Goal: Information Seeking & Learning: Understand process/instructions

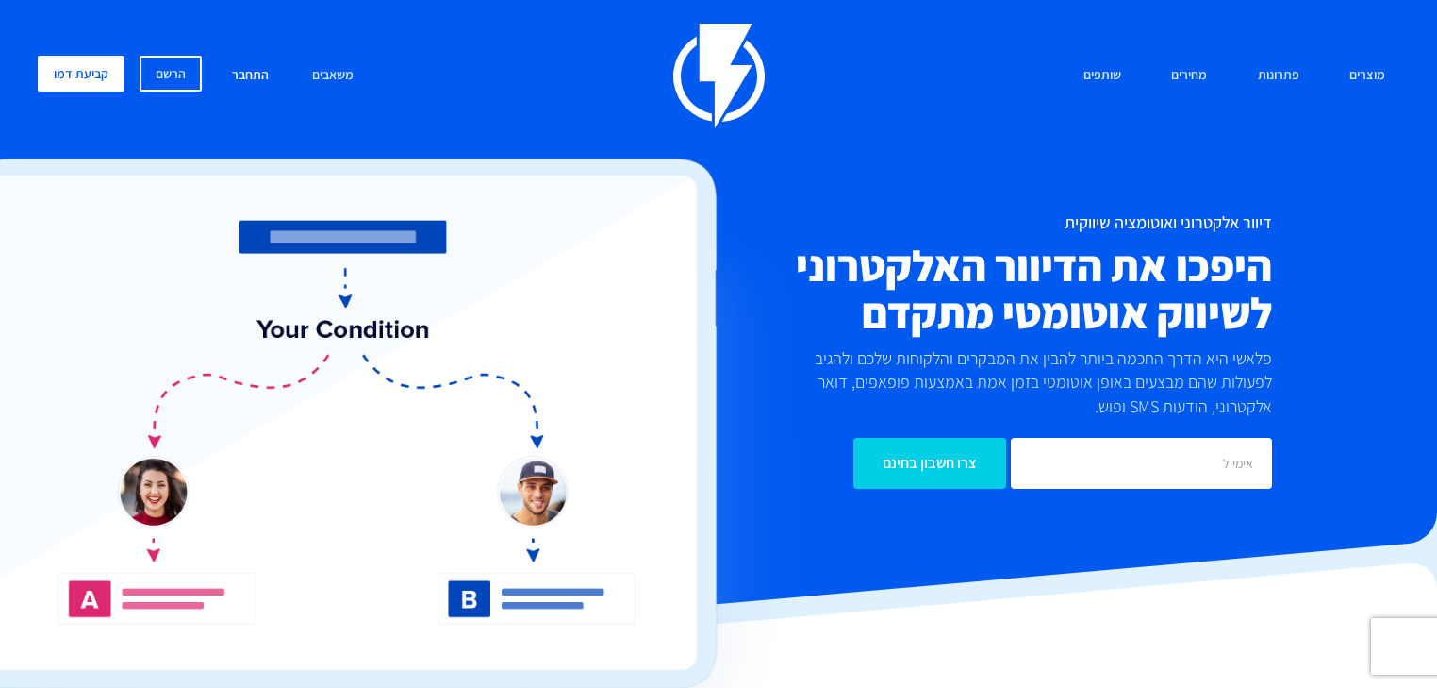
drag, startPoint x: 250, startPoint y: 73, endPoint x: 277, endPoint y: 83, distance: 29.3
click at [250, 72] on link "התחבר" at bounding box center [250, 76] width 65 height 41
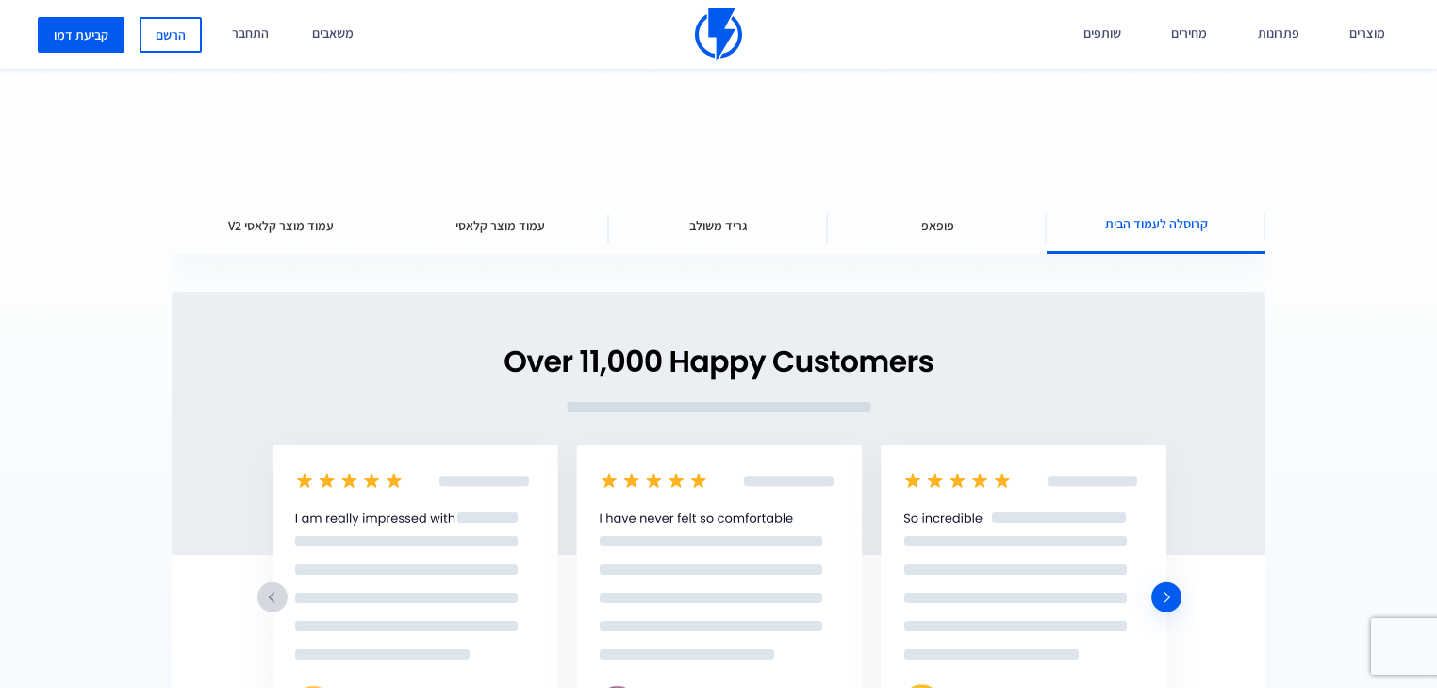
scroll to position [2490, 0]
click at [932, 220] on span "פופאפ" at bounding box center [937, 226] width 33 height 19
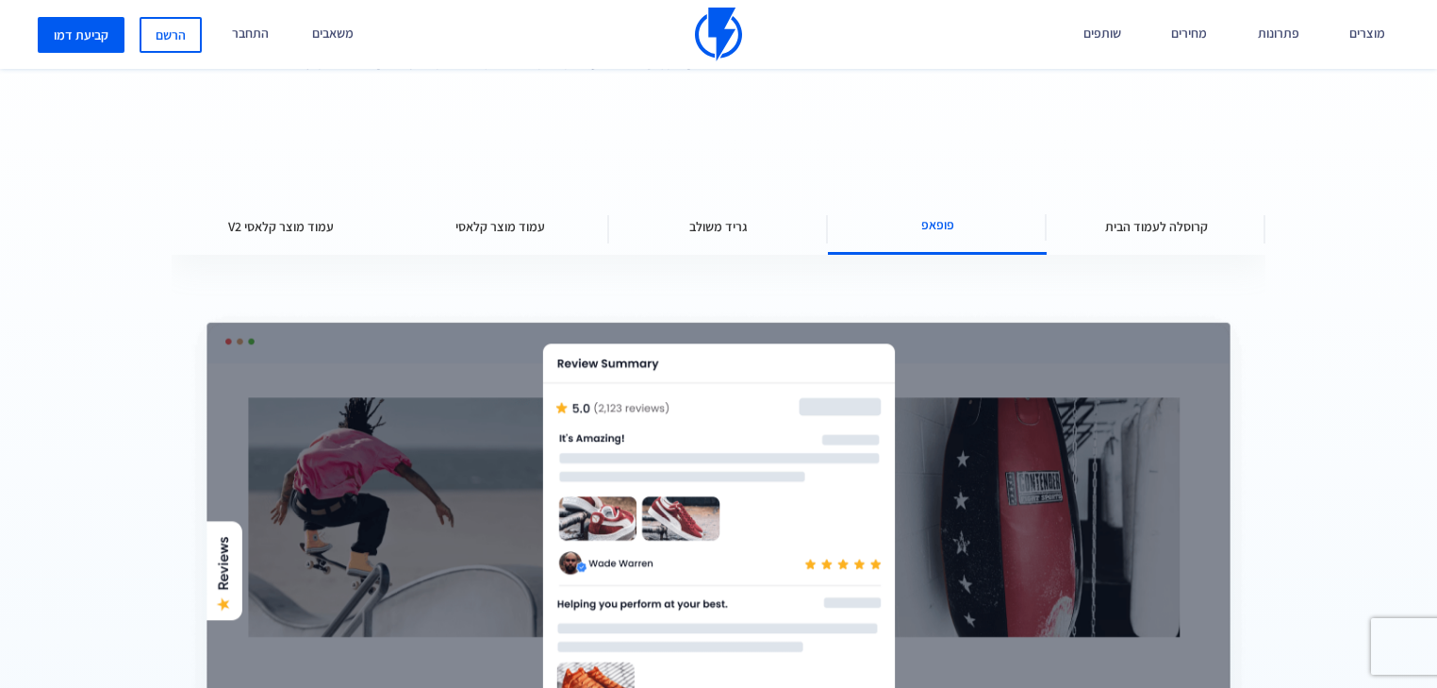
click at [734, 227] on span "גריד משולב" at bounding box center [718, 226] width 58 height 19
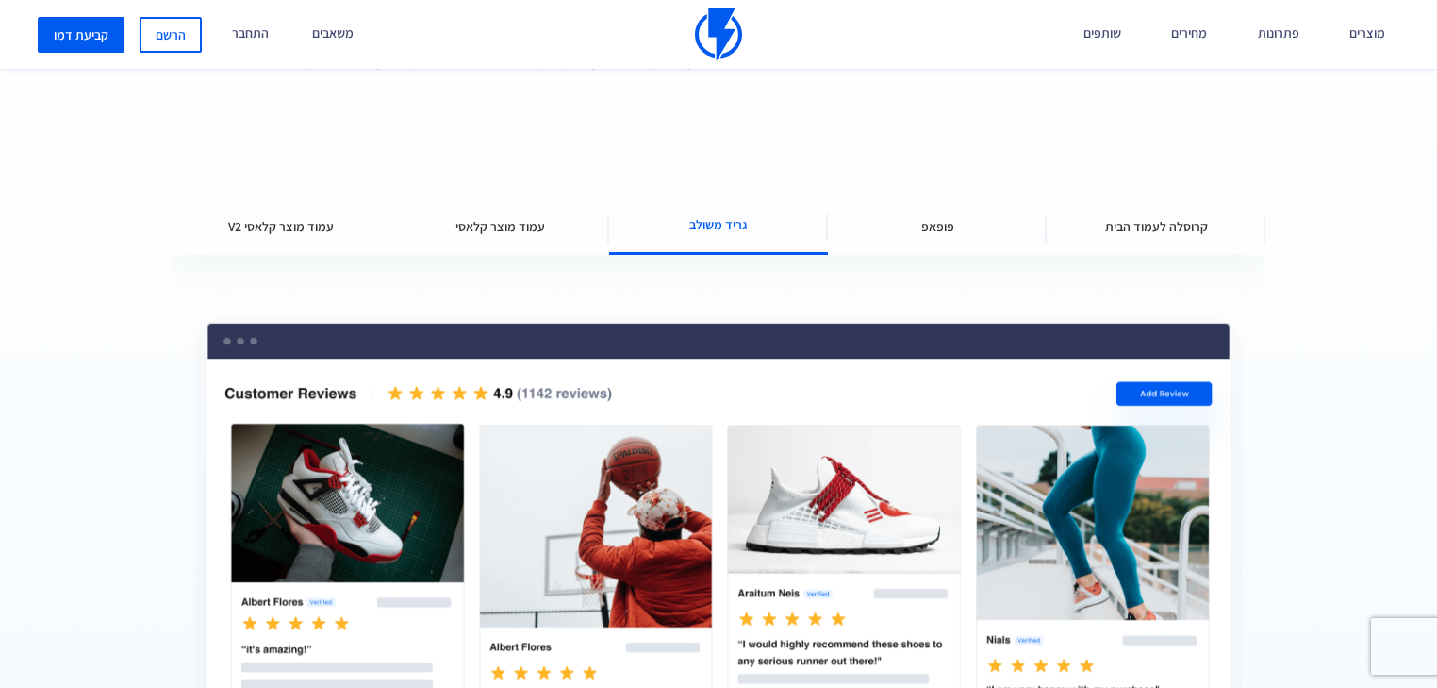
click at [512, 237] on div "עמוד מוצר קלאסי" at bounding box center [499, 226] width 219 height 57
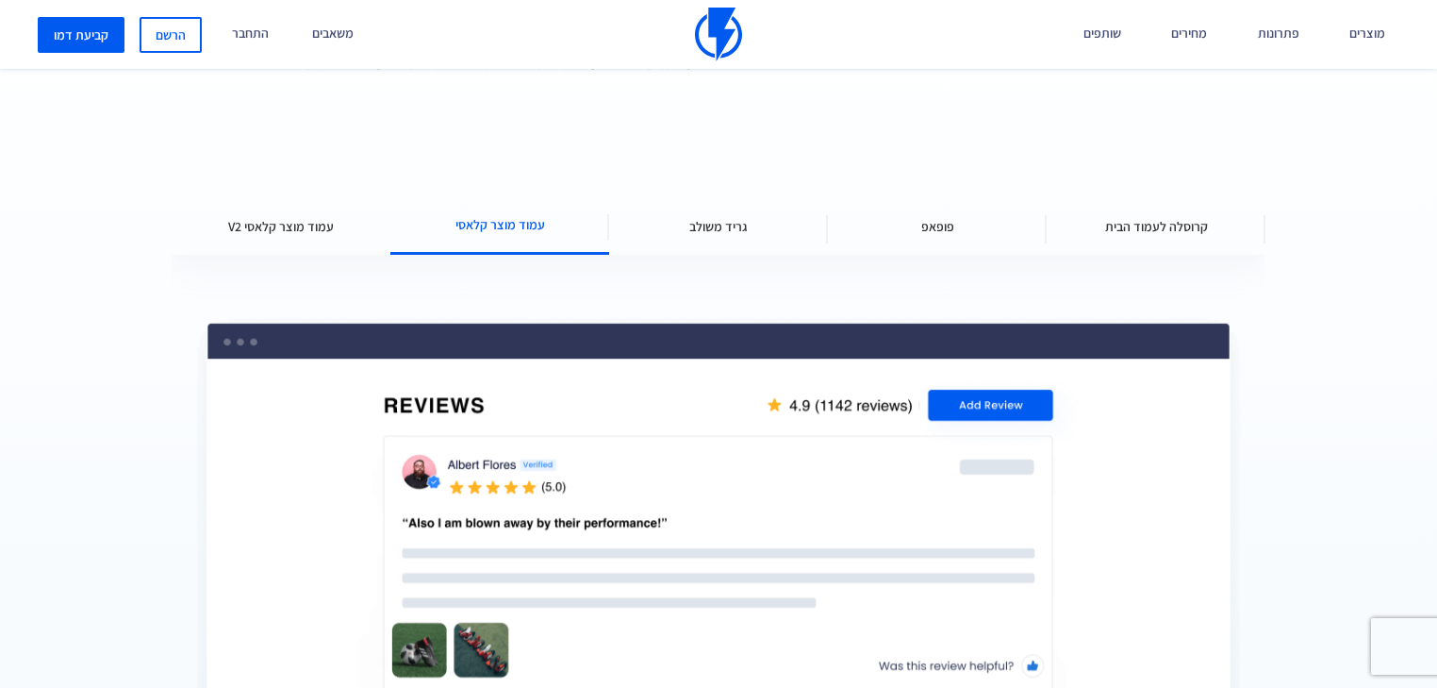
click at [302, 231] on span "עמוד מוצר קלאסי V2" at bounding box center [281, 226] width 106 height 19
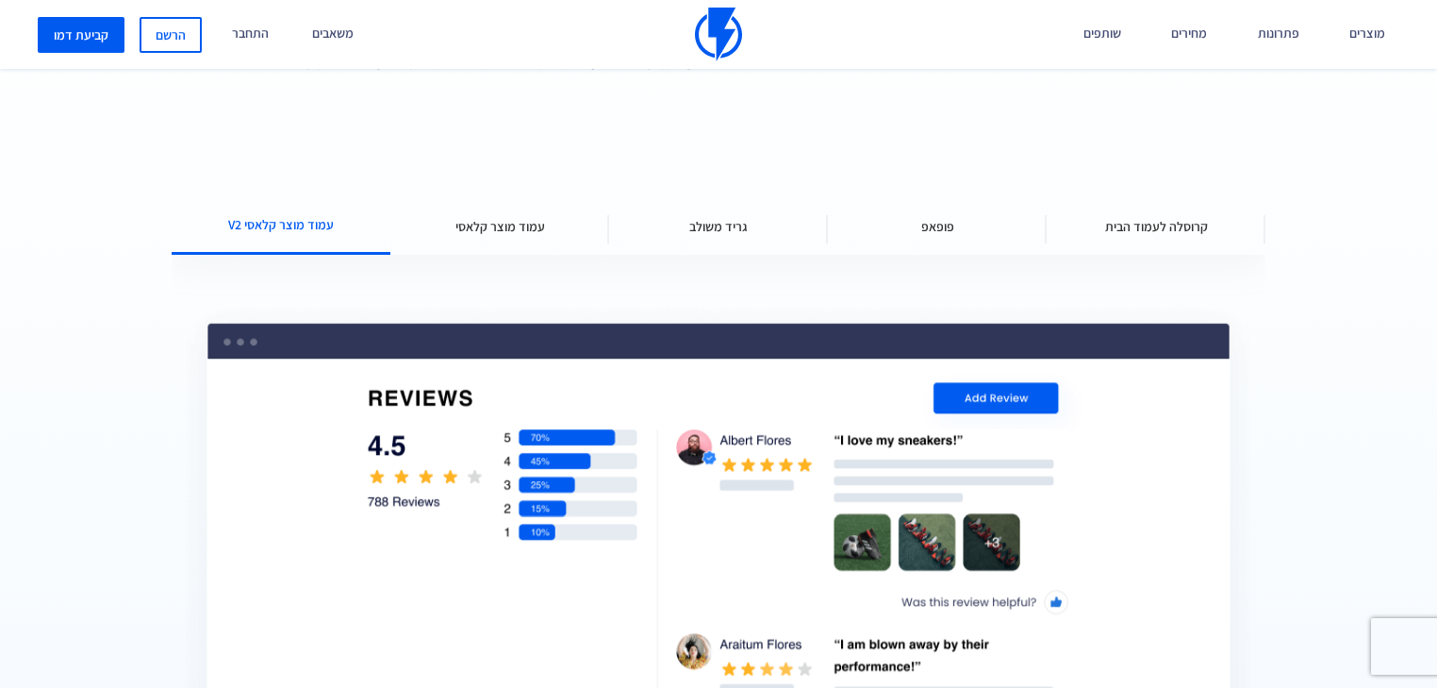
click at [1180, 205] on div "קרוסלה לעמוד הבית" at bounding box center [1156, 226] width 219 height 57
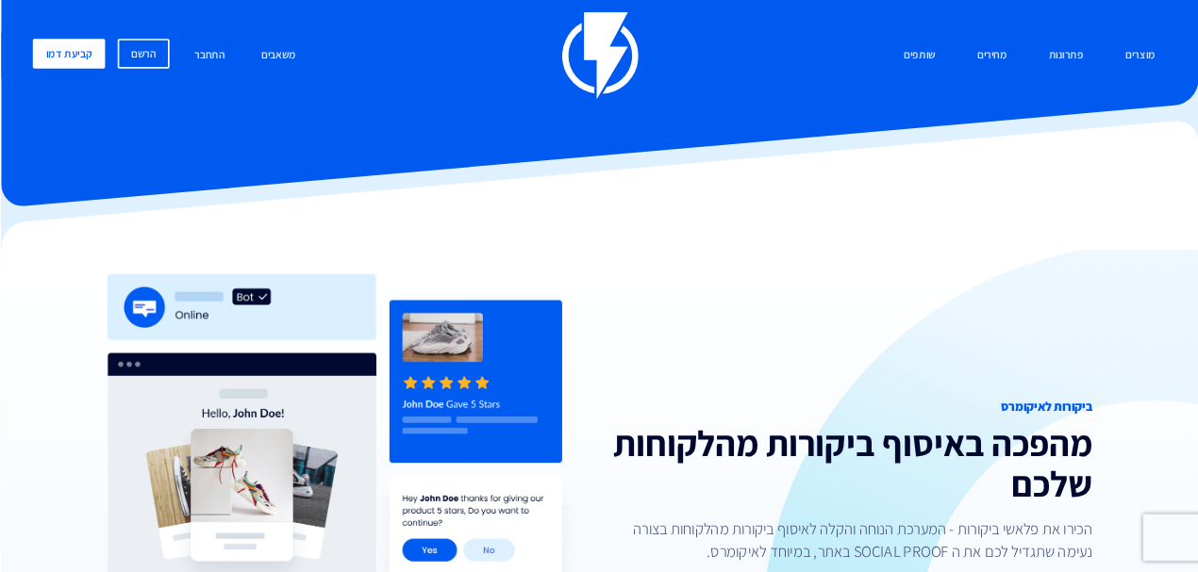
scroll to position [0, 0]
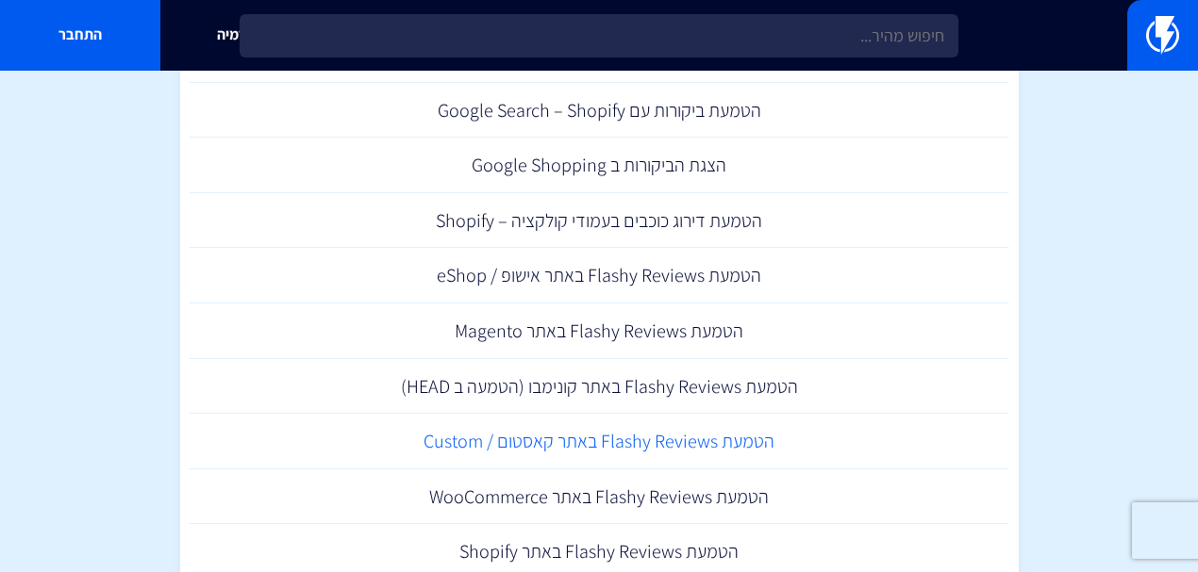
scroll to position [784, 0]
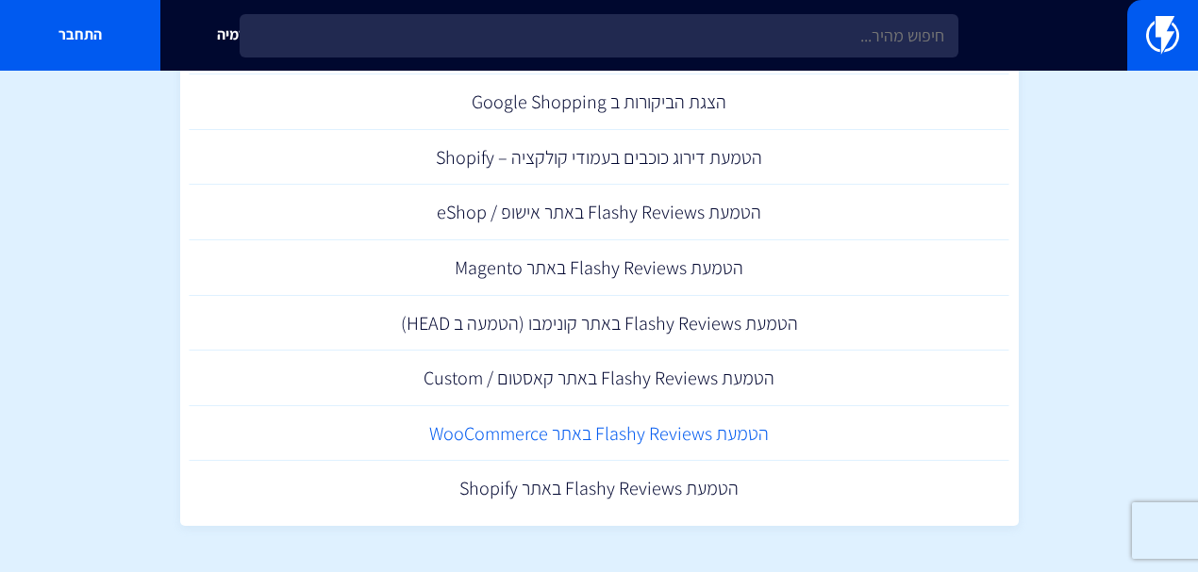
click at [574, 435] on link "הטמעת Flashy Reviews באתר WooCommerce" at bounding box center [600, 434] width 820 height 56
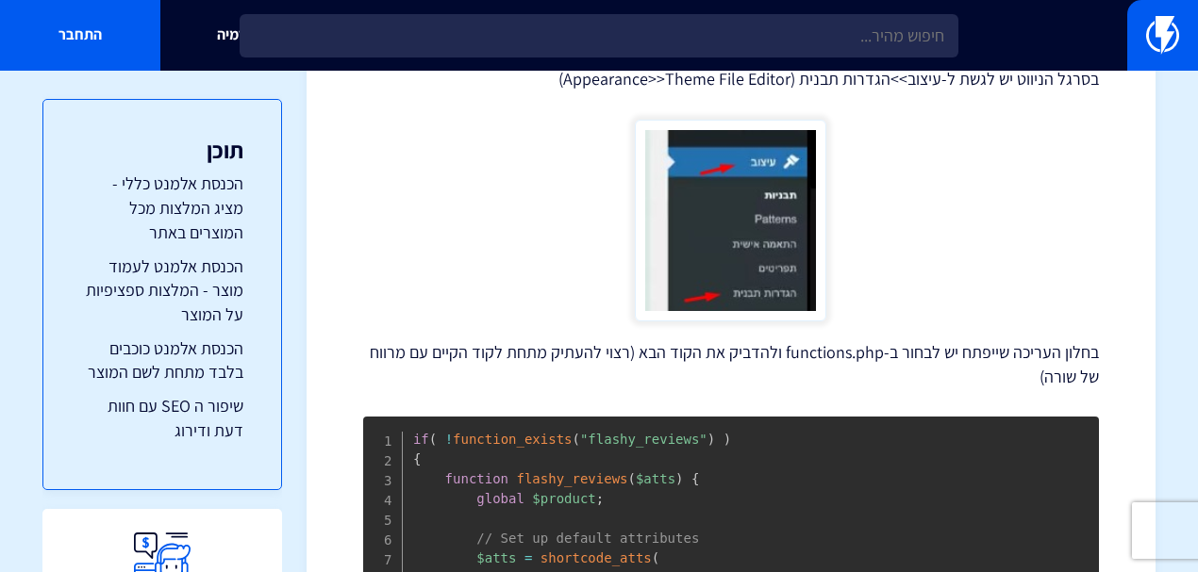
scroll to position [566, 0]
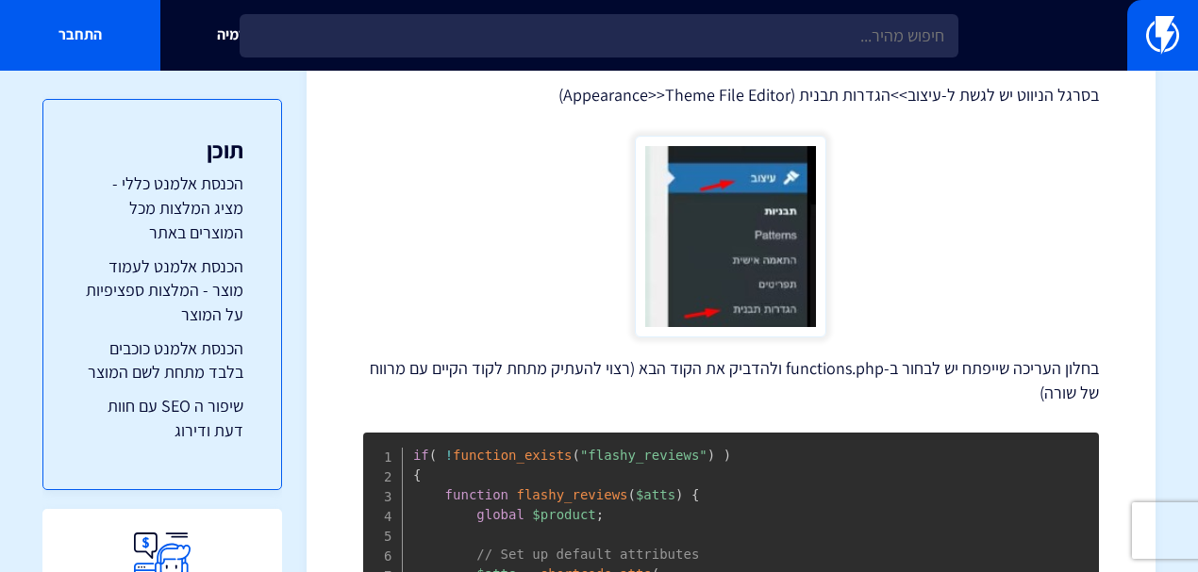
click at [704, 203] on img at bounding box center [730, 237] width 191 height 202
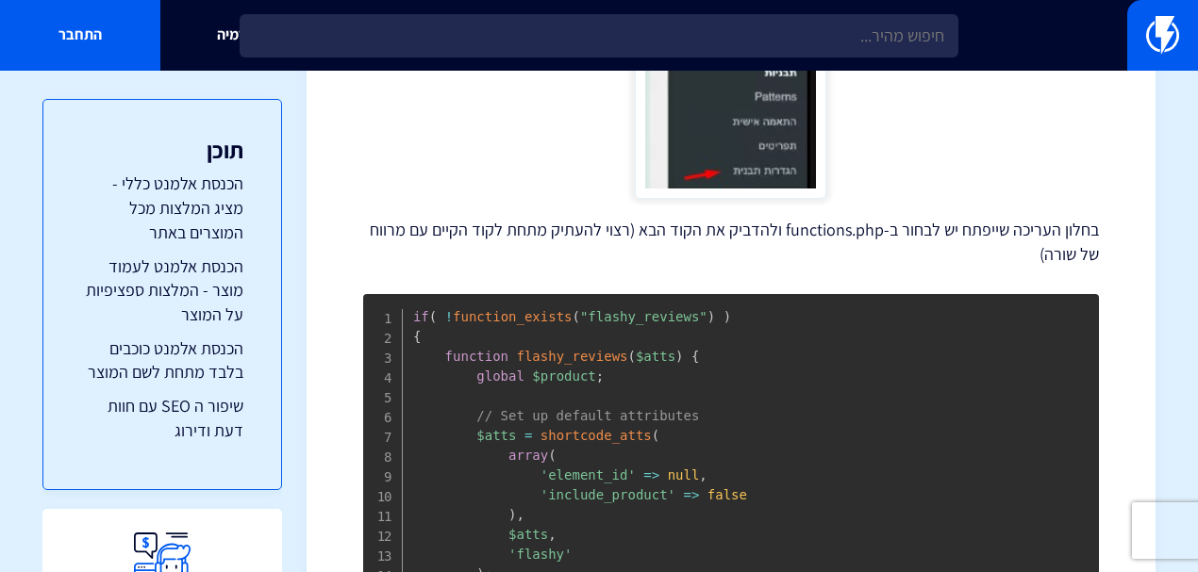
scroll to position [0, 0]
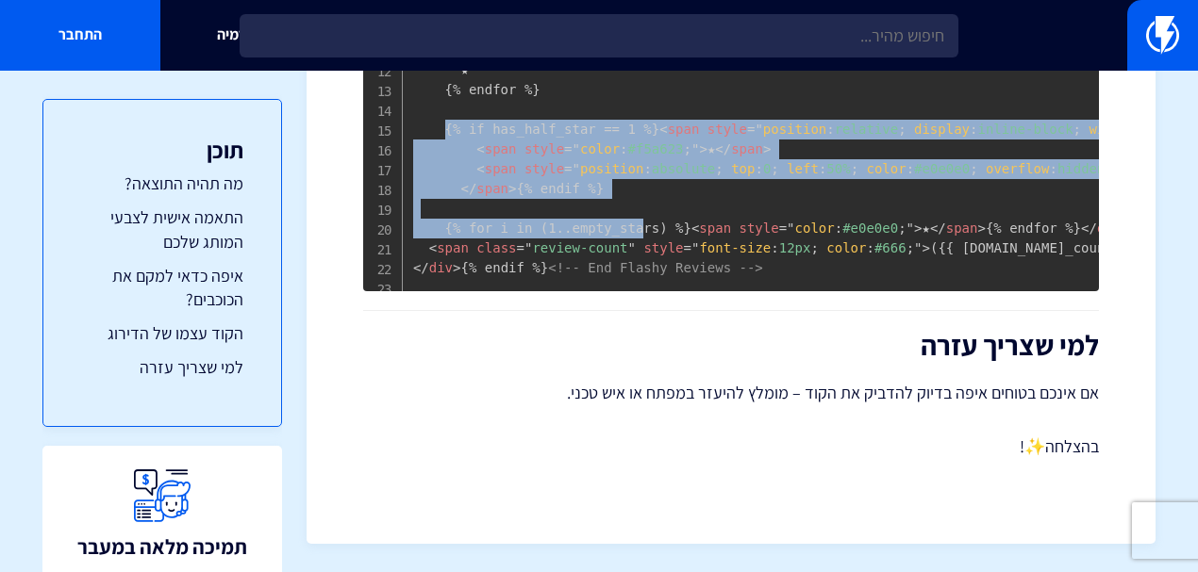
drag, startPoint x: 589, startPoint y: 327, endPoint x: 598, endPoint y: 158, distance: 170.0
click at [598, 158] on pre "<!-- Flashy Reviews --> {% if product.metafields.flashy.avg_rating and [DOMAIN_…" at bounding box center [731, 60] width 736 height 462
click at [598, 157] on pre "<!-- Flashy Reviews --> {% if product.metafields.flashy.avg_rating and [DOMAIN_…" at bounding box center [731, 60] width 736 height 462
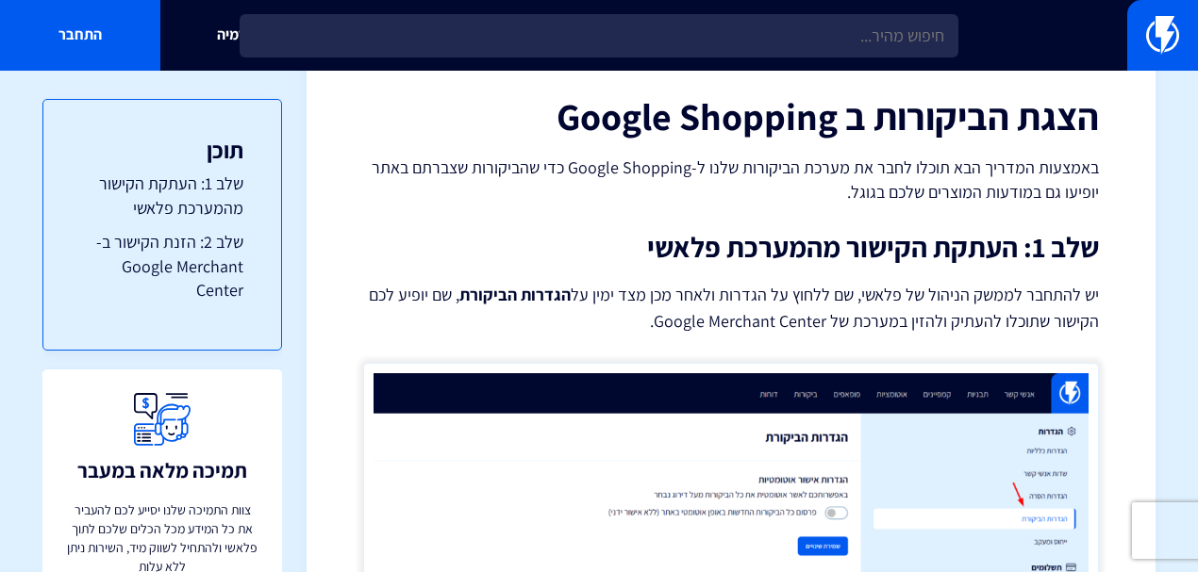
scroll to position [314, 0]
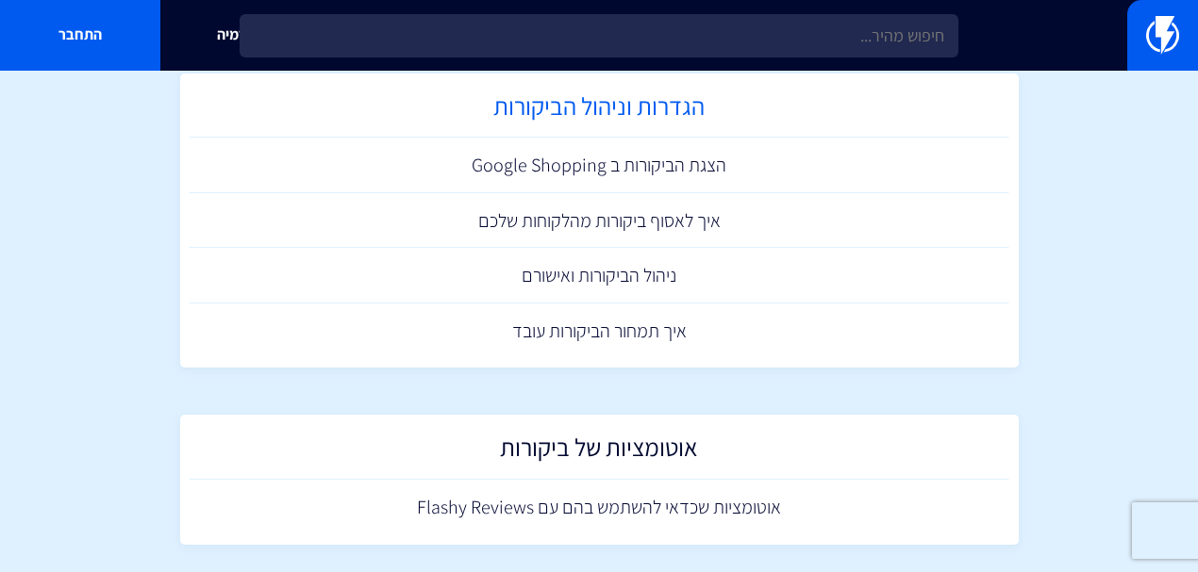
scroll to position [189, 0]
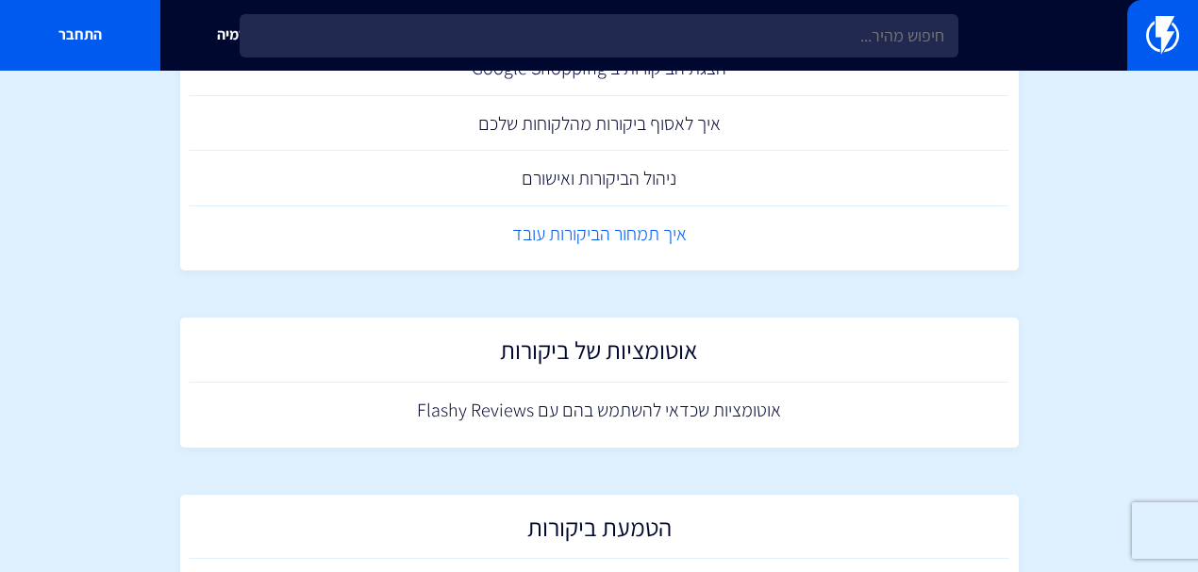
click at [673, 243] on link "איך תמחור הביקורות עובד" at bounding box center [600, 235] width 820 height 56
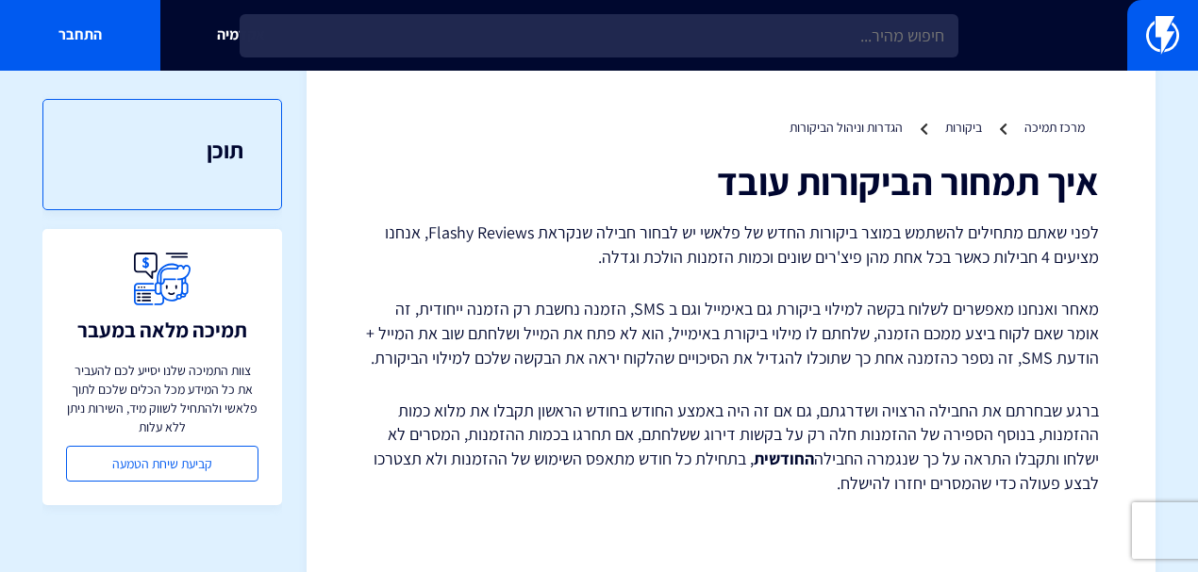
scroll to position [74, 0]
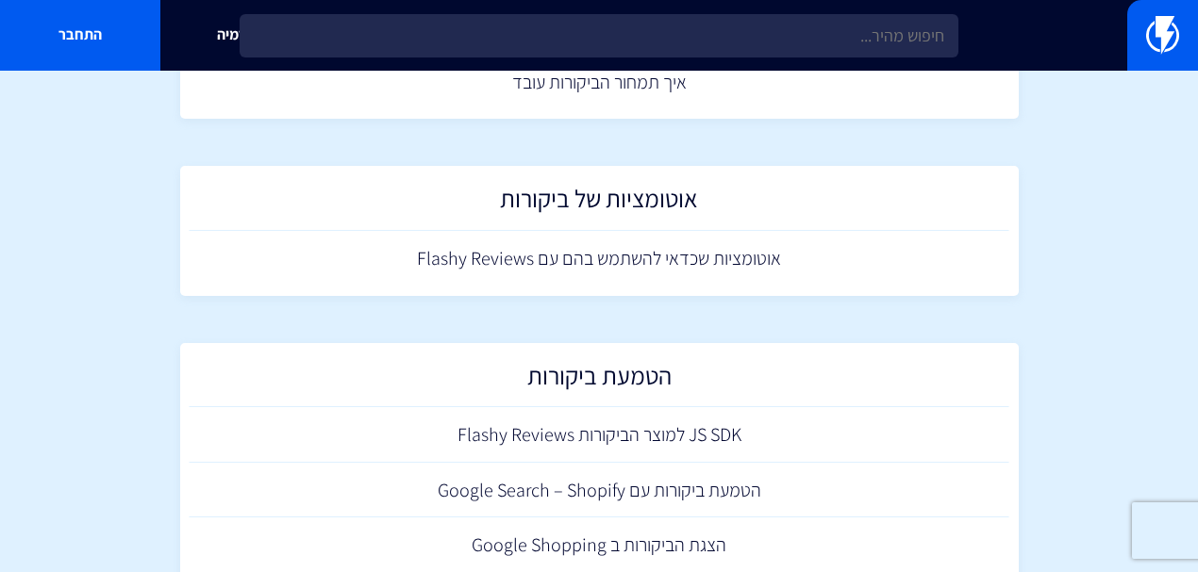
scroll to position [784, 0]
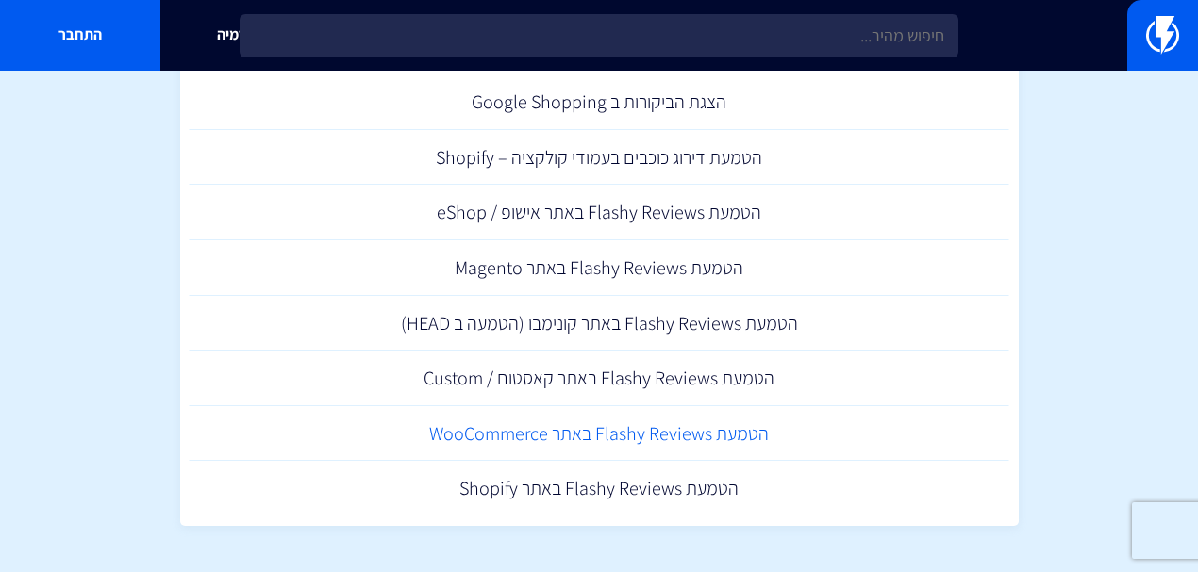
click at [627, 443] on link "הטמעת Flashy Reviews באתר WooCommerce" at bounding box center [600, 434] width 820 height 56
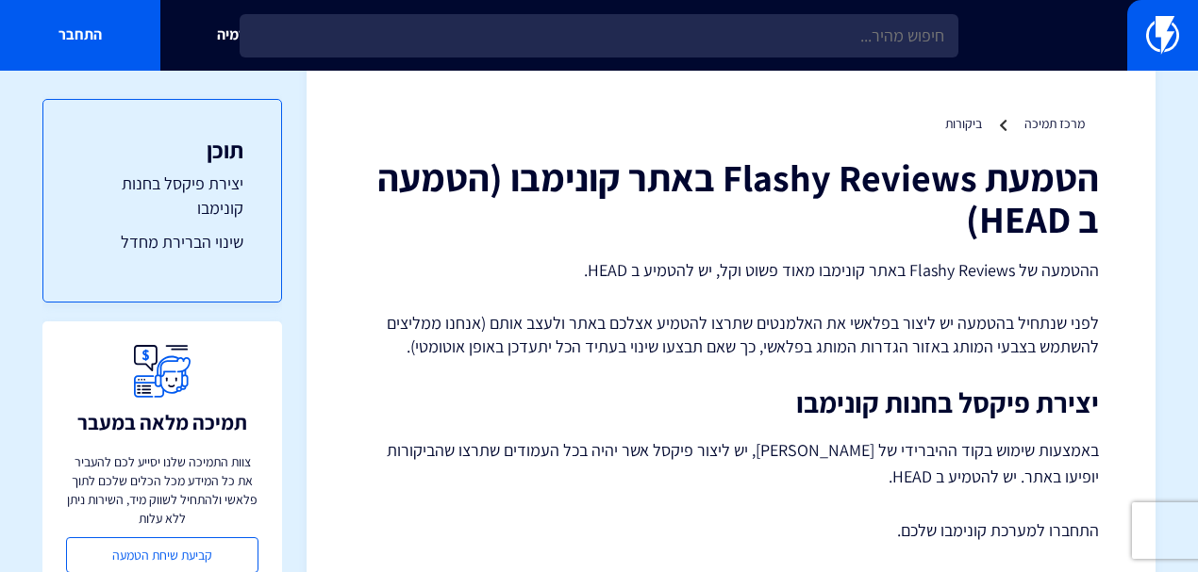
scroll to position [62, 0]
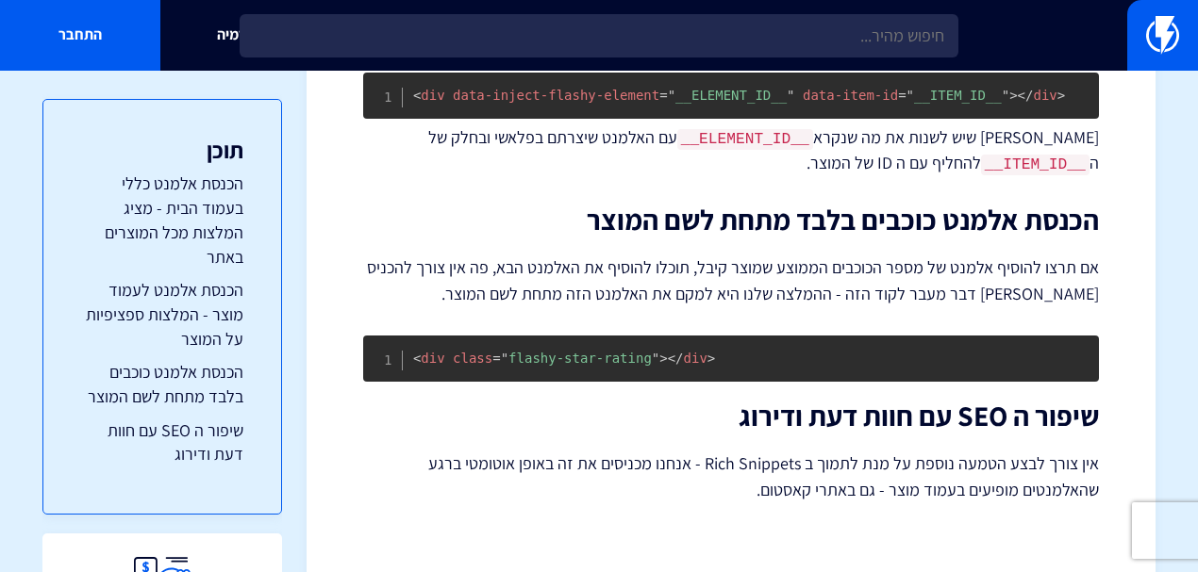
scroll to position [1283, 0]
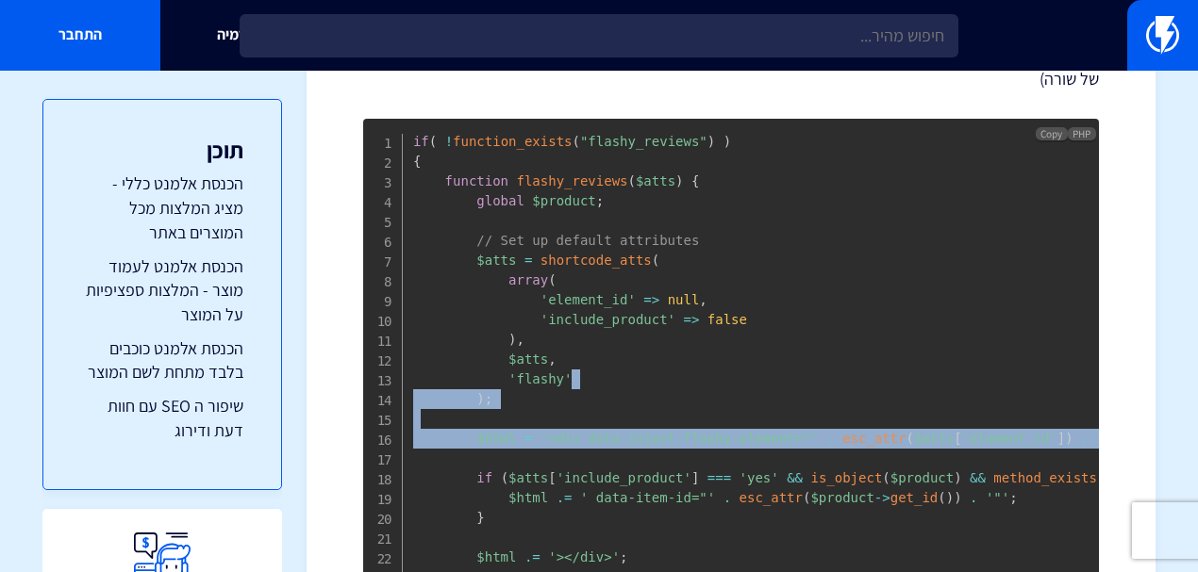
drag, startPoint x: 788, startPoint y: 391, endPoint x: 638, endPoint y: 466, distance: 168.3
click at [638, 466] on pre "if ( ! function_exists ( "flashy_reviews" ) ) { function flashy_reviews ( $atts…" at bounding box center [731, 409] width 736 height 581
click at [636, 454] on pre "if ( ! function_exists ( "flashy_reviews" ) ) { function flashy_reviews ( $atts…" at bounding box center [731, 409] width 736 height 581
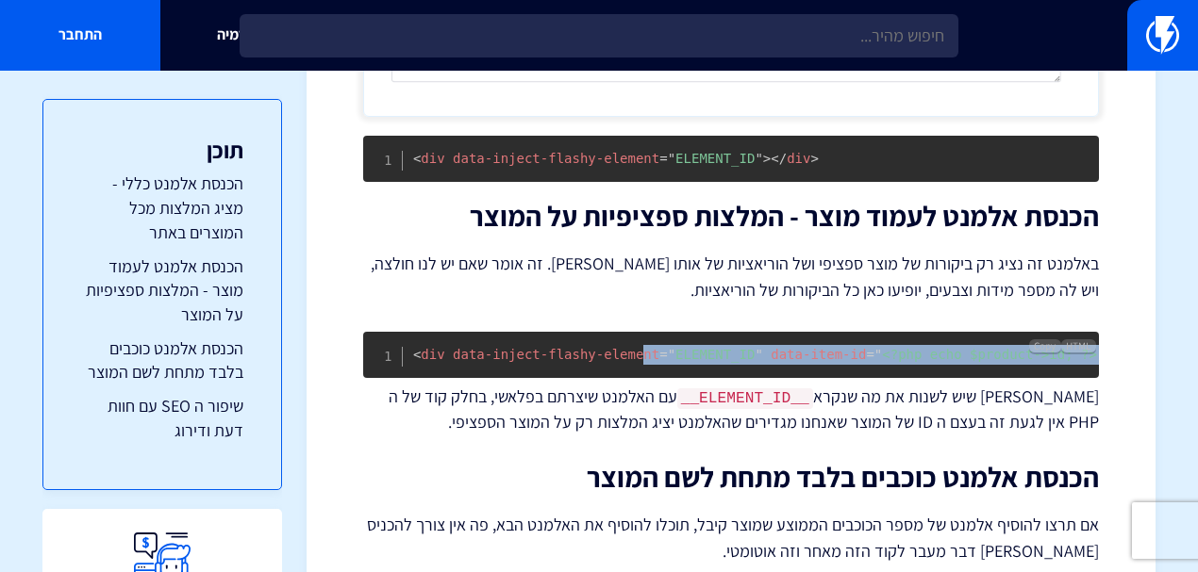
scroll to position [0, 9]
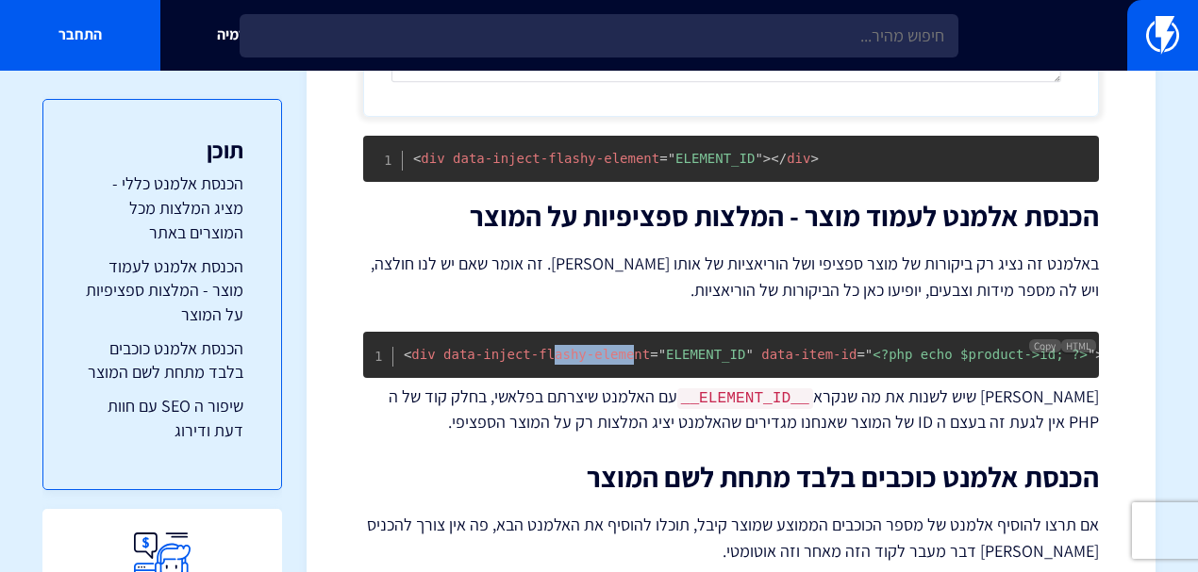
drag, startPoint x: 624, startPoint y: 369, endPoint x: 539, endPoint y: 357, distance: 86.6
click at [539, 357] on pre "< div data-inject-flashy-element = " ELEMENT_ID " data-item-id = " <?php echo $…" at bounding box center [731, 355] width 736 height 46
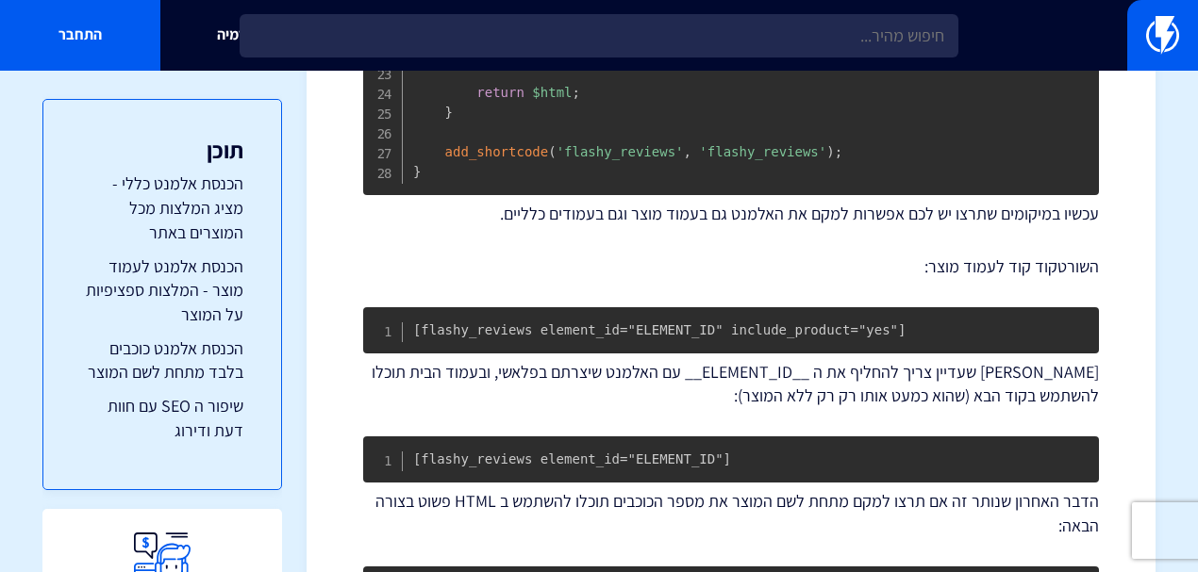
scroll to position [1396, 0]
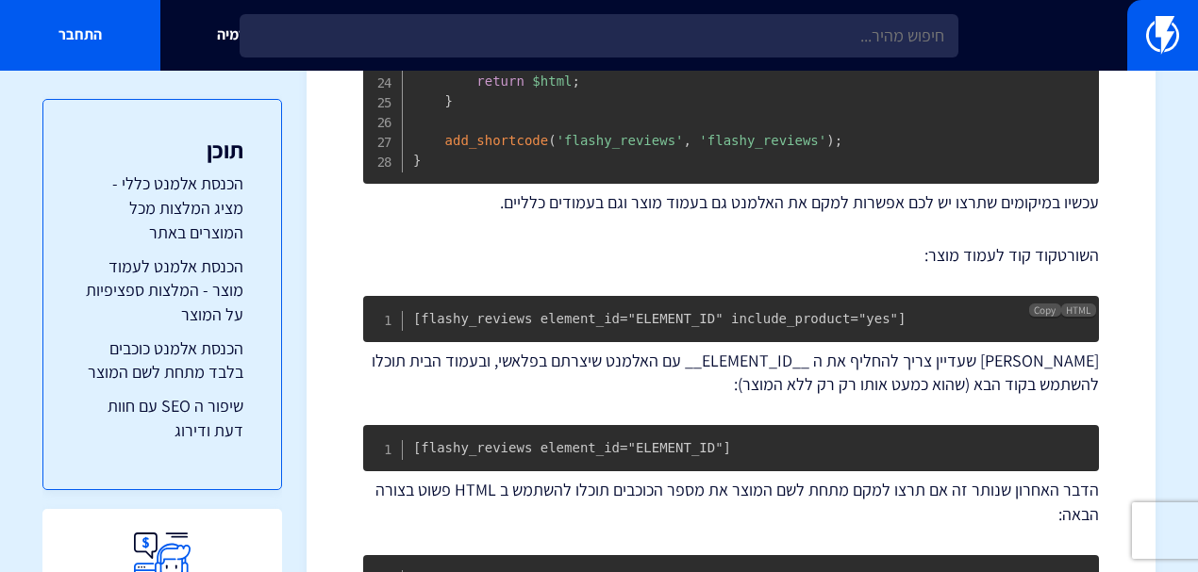
click at [445, 323] on code "[flashy_reviews element_id="ELEMENT_ID" include_product="yes"]" at bounding box center [659, 318] width 493 height 15
click at [422, 315] on pre "[flashy_reviews element_id="ELEMENT_ID" include_product="yes"]" at bounding box center [731, 319] width 736 height 46
drag, startPoint x: 423, startPoint y: 328, endPoint x: 467, endPoint y: 328, distance: 44.3
click at [467, 326] on code "[flashy_reviews element_id="ELEMENT_ID" include_product="yes"]" at bounding box center [659, 318] width 493 height 15
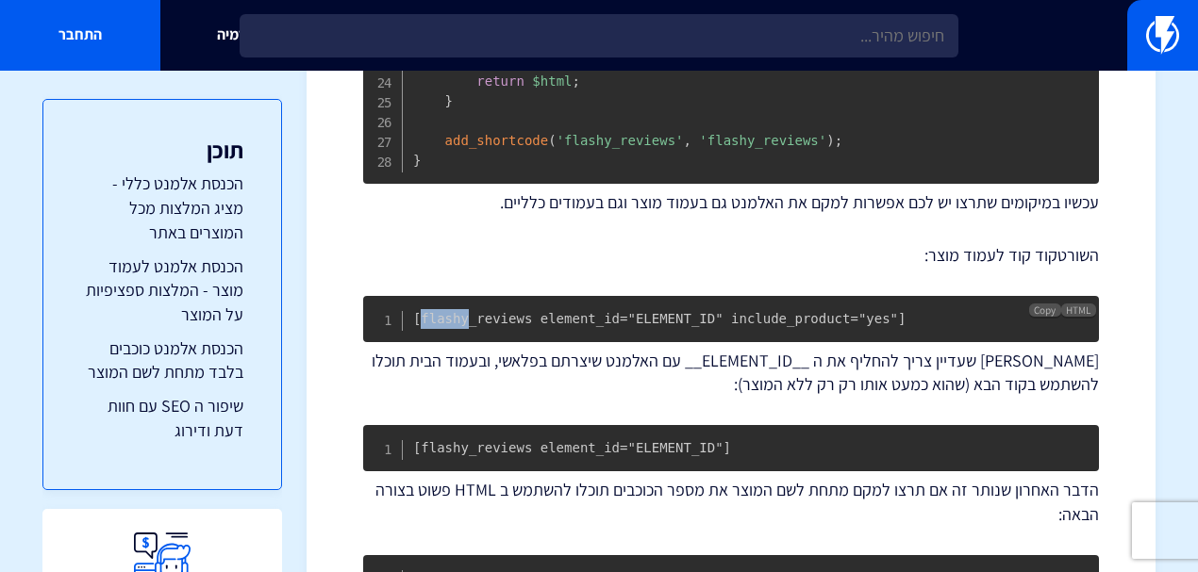
copy code "flashy"
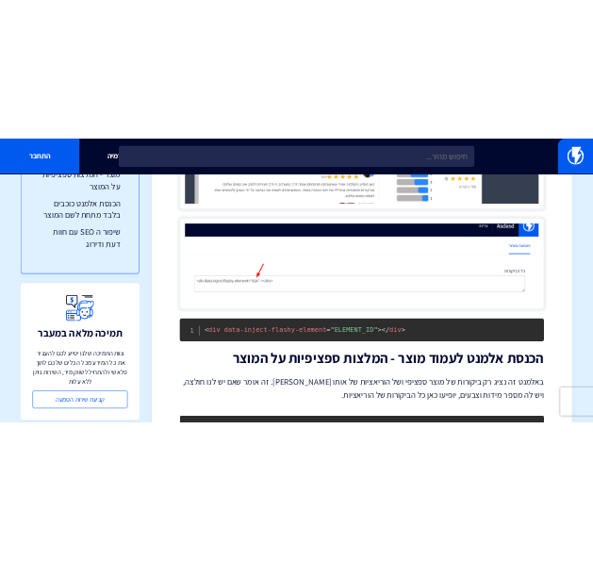
scroll to position [2326, 0]
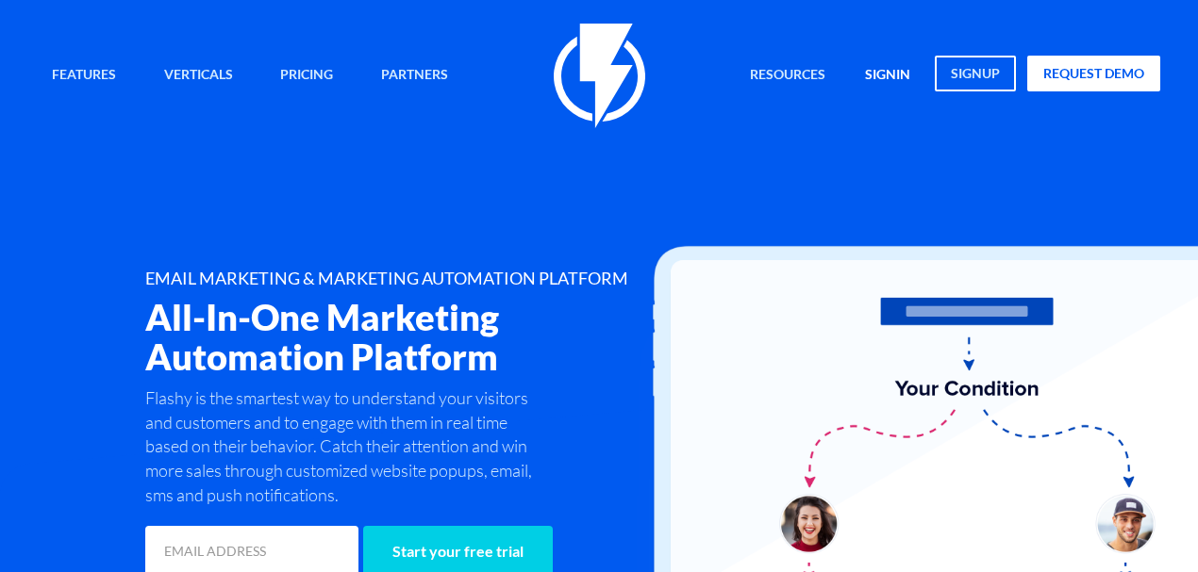
click at [905, 83] on link "signin" at bounding box center [888, 76] width 74 height 41
